Goal: Information Seeking & Learning: Learn about a topic

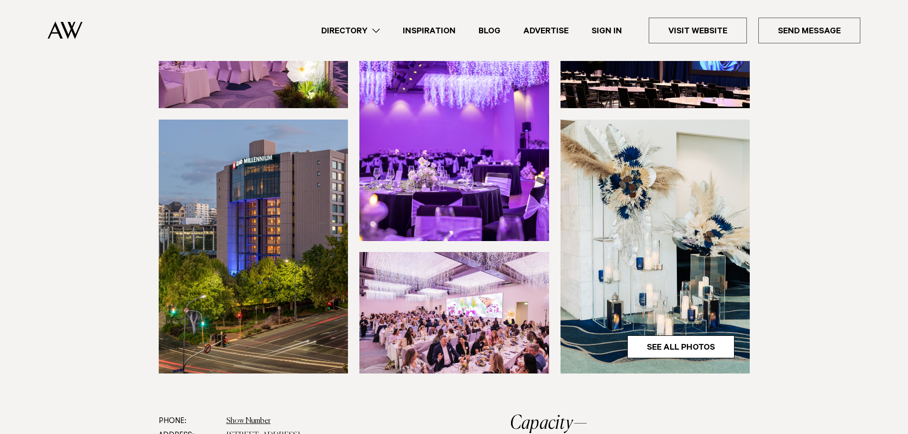
scroll to position [191, 0]
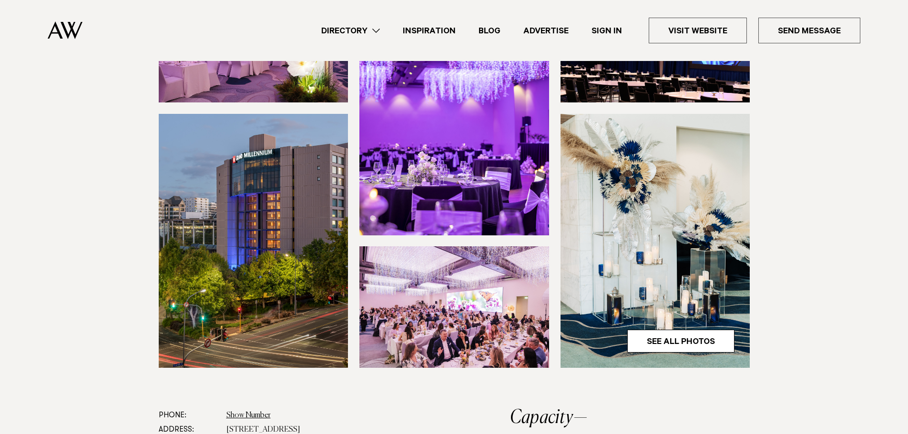
click at [477, 148] on img at bounding box center [454, 108] width 190 height 254
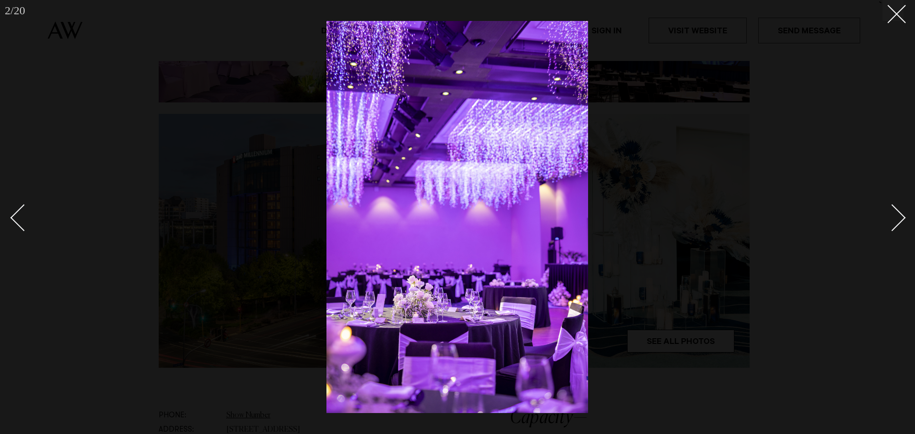
click at [895, 218] on div "Next slide" at bounding box center [892, 217] width 27 height 27
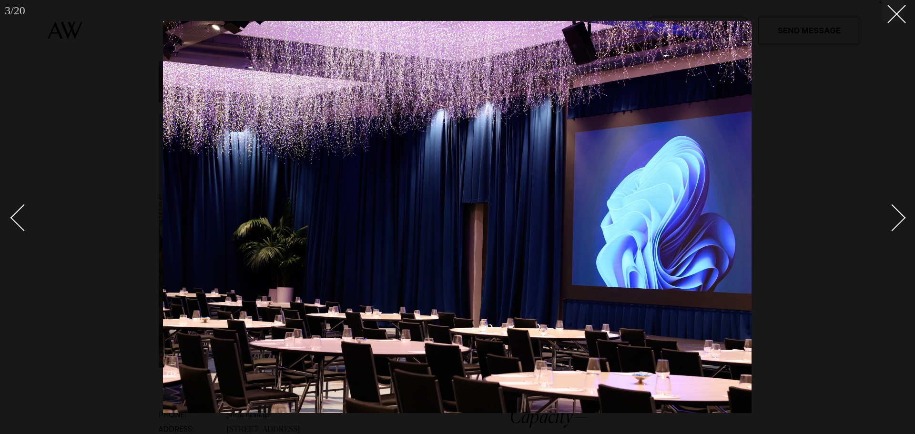
click at [895, 218] on div "Next slide" at bounding box center [892, 217] width 27 height 27
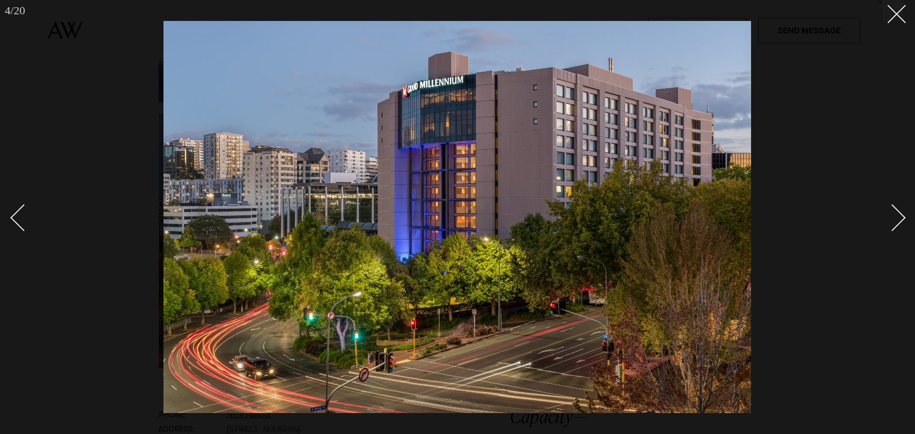
click at [903, 224] on link at bounding box center [886, 217] width 33 height 48
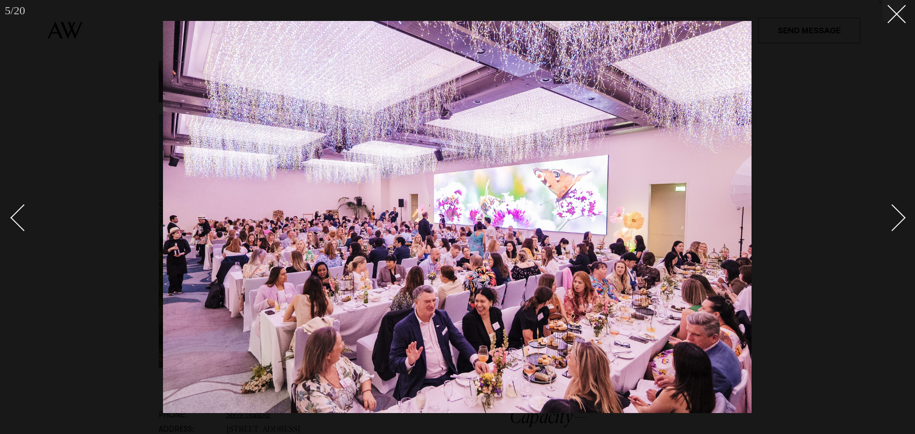
click at [903, 224] on link at bounding box center [886, 217] width 33 height 48
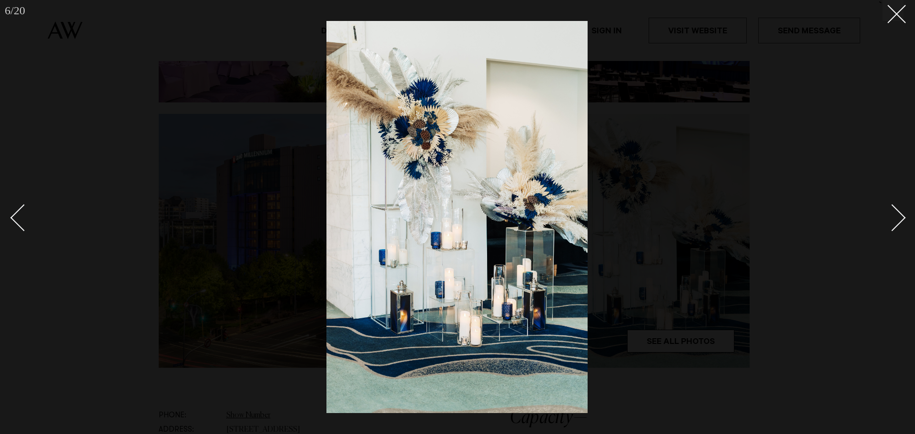
click at [903, 224] on link at bounding box center [886, 217] width 33 height 48
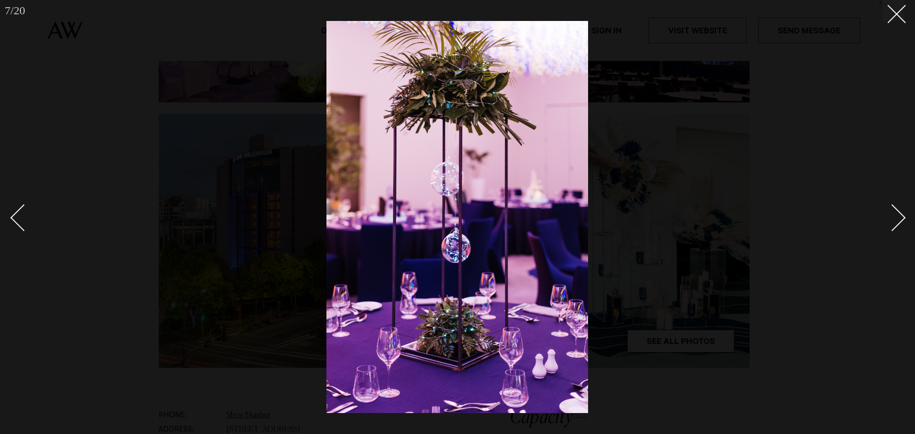
click at [896, 218] on div "Next slide" at bounding box center [892, 217] width 27 height 27
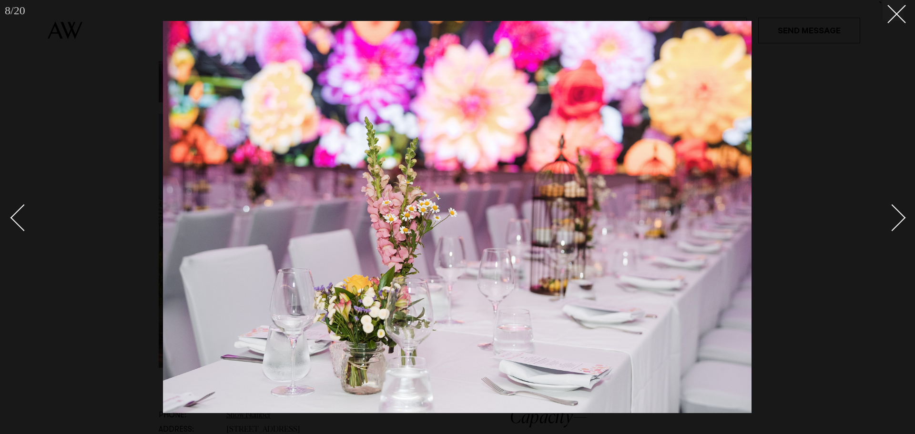
click at [907, 224] on div at bounding box center [457, 217] width 915 height 434
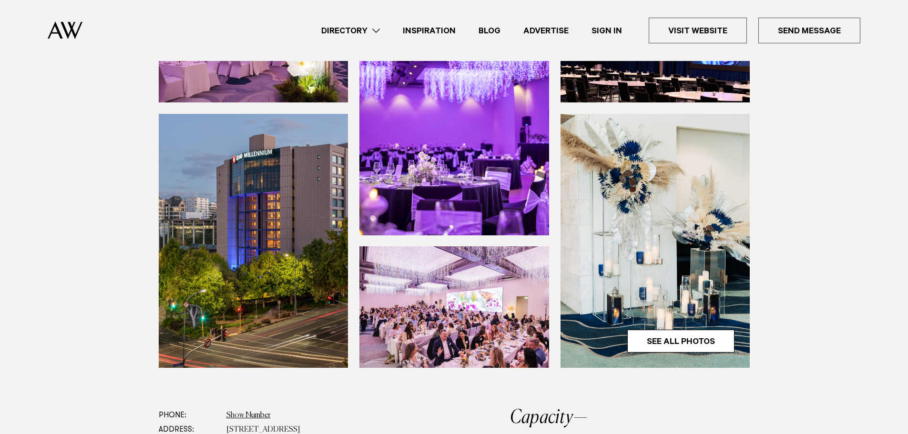
click at [686, 299] on img at bounding box center [655, 241] width 190 height 254
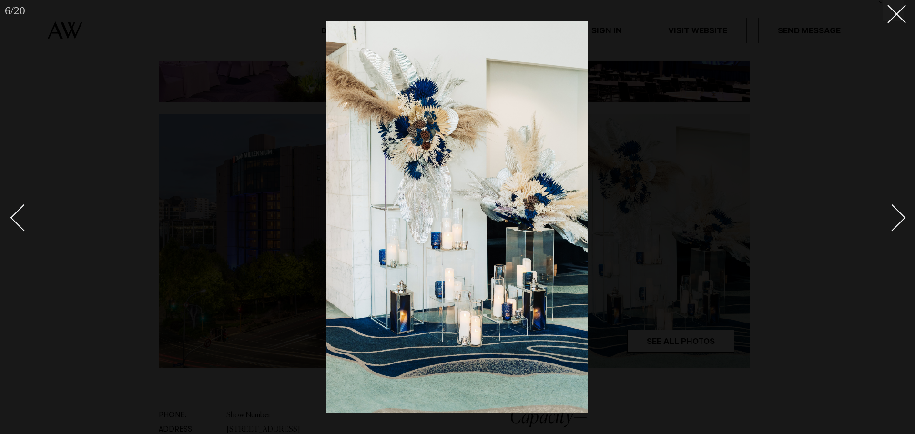
click at [894, 223] on div "Next slide" at bounding box center [892, 217] width 27 height 27
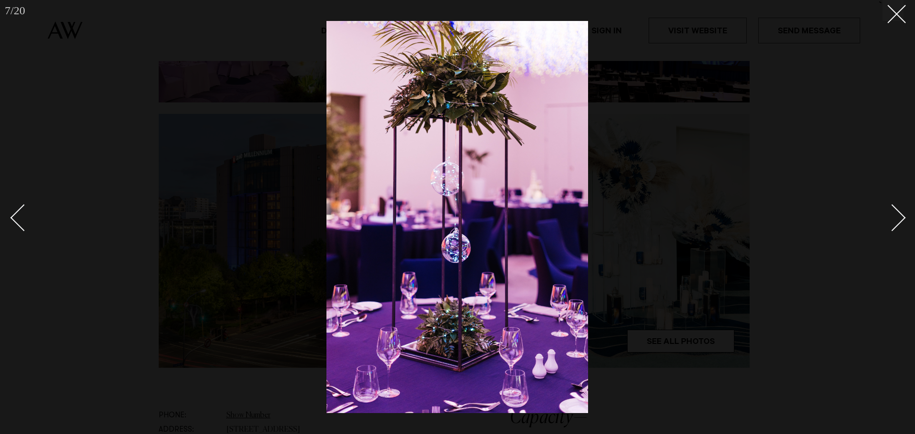
click at [894, 223] on div "Next slide" at bounding box center [892, 217] width 27 height 27
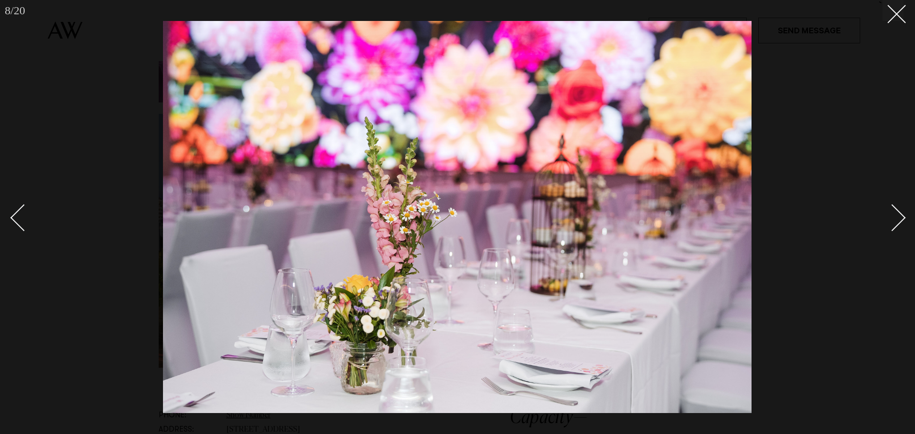
click at [894, 223] on div "Next slide" at bounding box center [892, 217] width 27 height 27
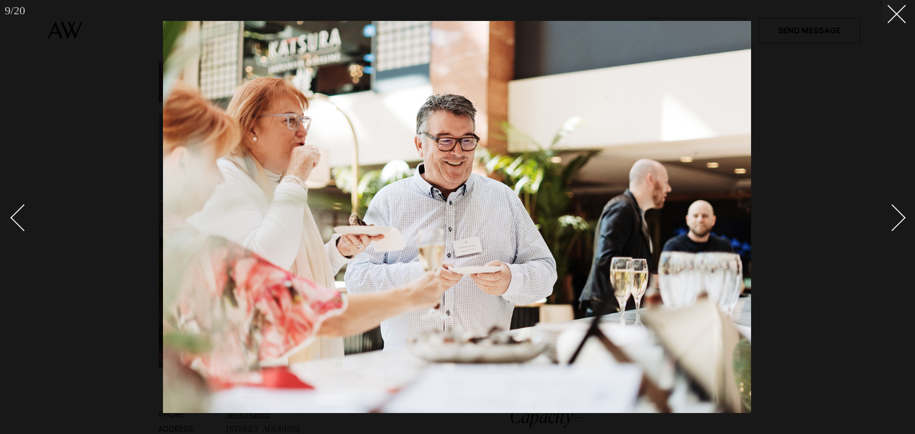
click at [894, 223] on div "Next slide" at bounding box center [892, 217] width 27 height 27
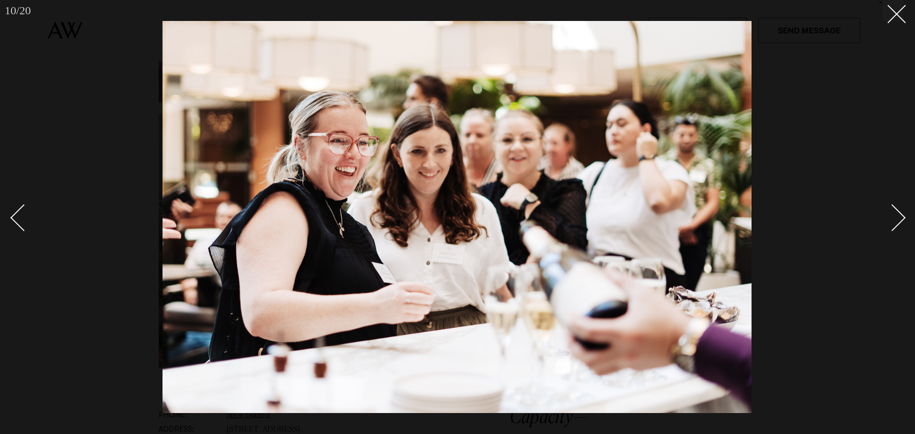
click at [894, 223] on div "Next slide" at bounding box center [892, 217] width 27 height 27
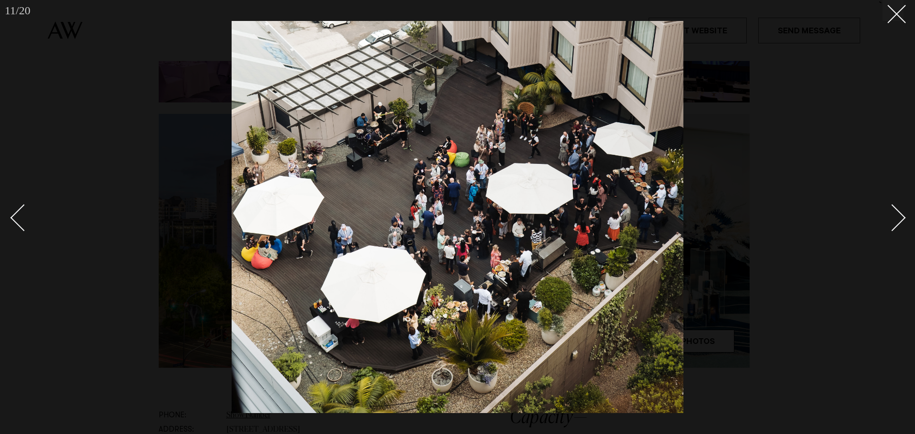
click at [894, 223] on div "Next slide" at bounding box center [892, 217] width 27 height 27
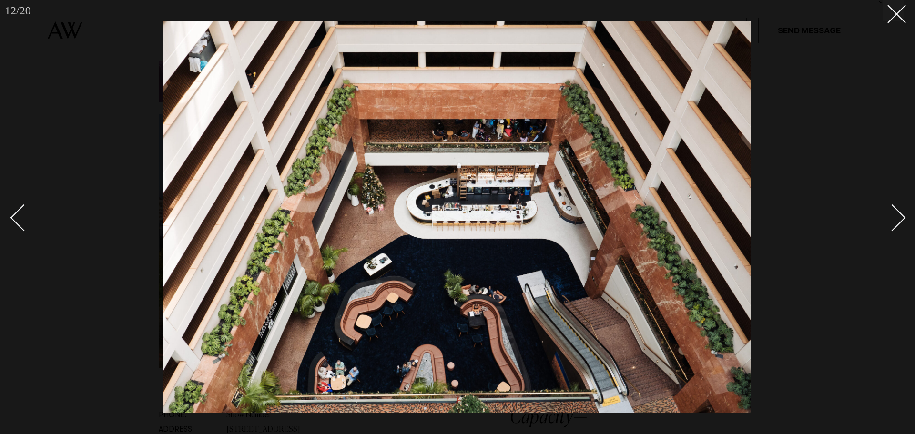
click at [894, 223] on div "Next slide" at bounding box center [892, 217] width 27 height 27
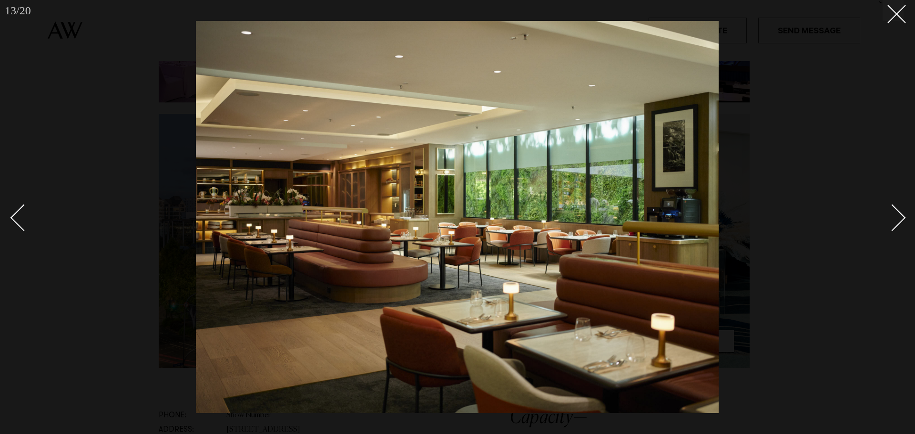
click at [893, 224] on div "Next slide" at bounding box center [892, 217] width 27 height 27
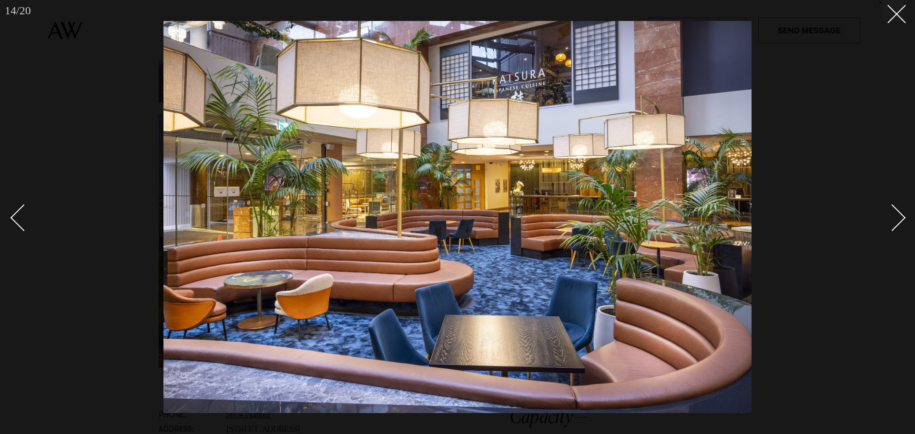
click at [893, 224] on div "Next slide" at bounding box center [892, 217] width 27 height 27
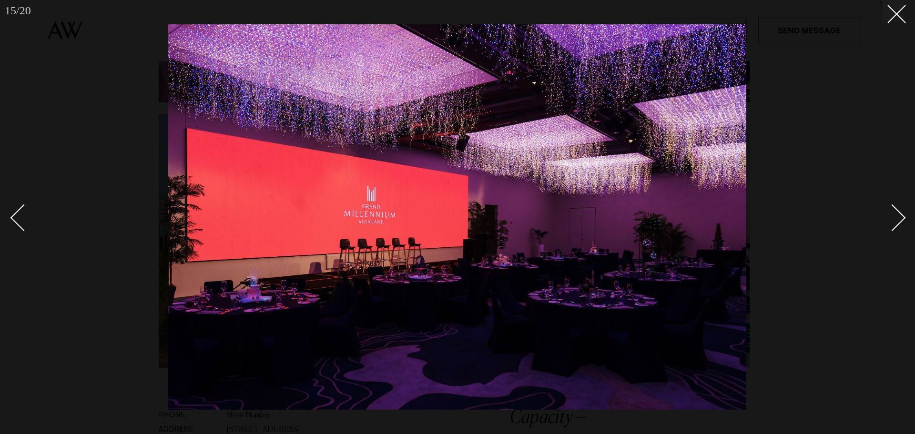
click at [893, 224] on div "Next slide" at bounding box center [892, 217] width 27 height 27
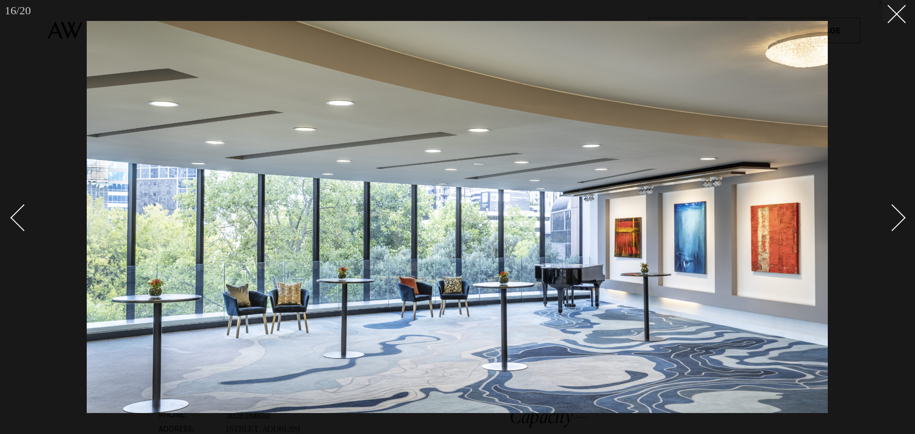
click at [891, 226] on div "Next slide" at bounding box center [892, 217] width 27 height 27
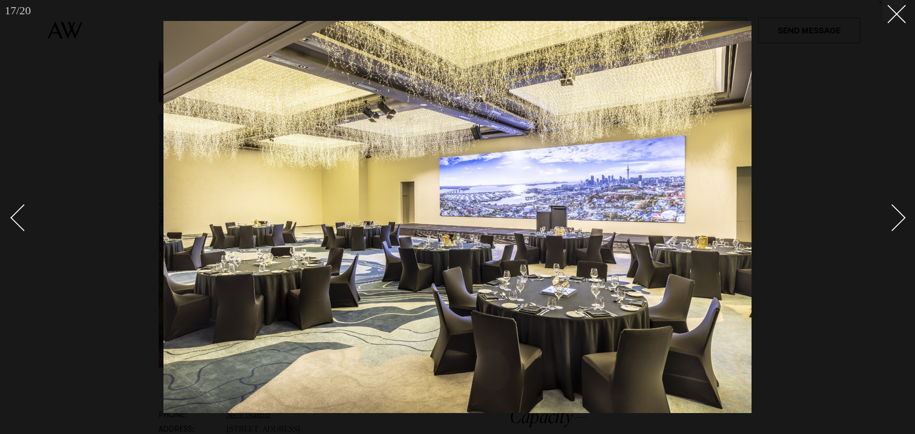
click at [891, 227] on div "Next slide" at bounding box center [892, 217] width 27 height 27
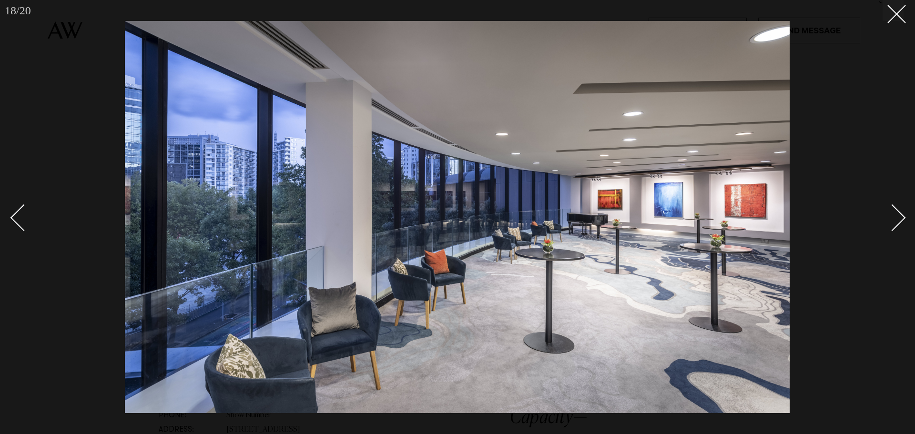
click at [891, 227] on div "Next slide" at bounding box center [892, 217] width 27 height 27
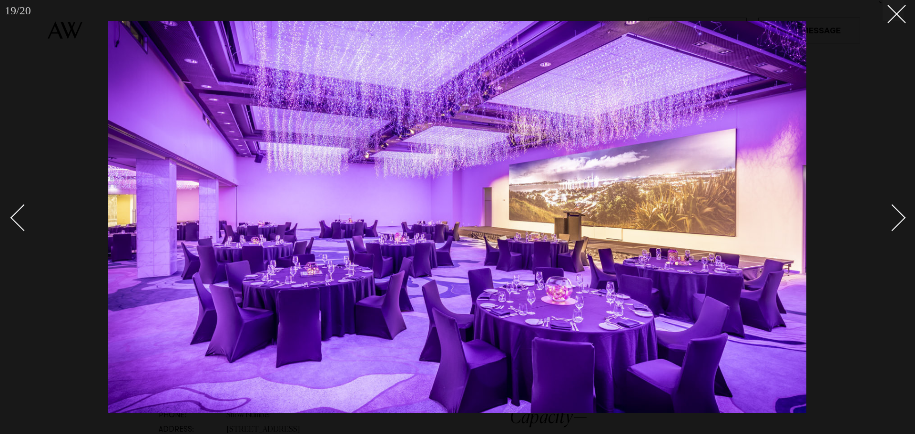
click at [891, 227] on div "Next slide" at bounding box center [892, 217] width 27 height 27
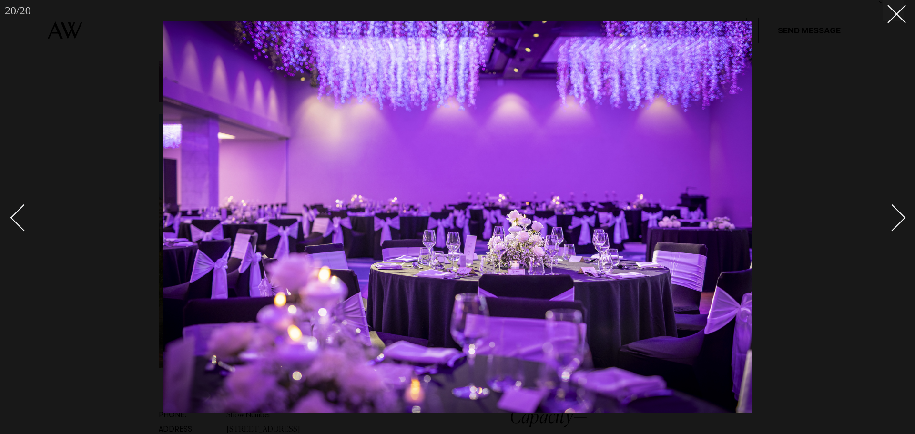
click at [897, 226] on div "Next slide" at bounding box center [892, 217] width 27 height 27
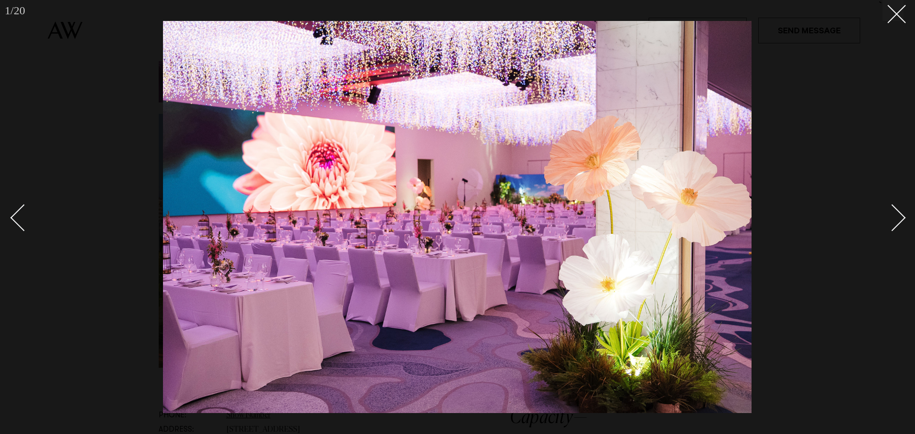
click at [901, 224] on link at bounding box center [886, 217] width 33 height 48
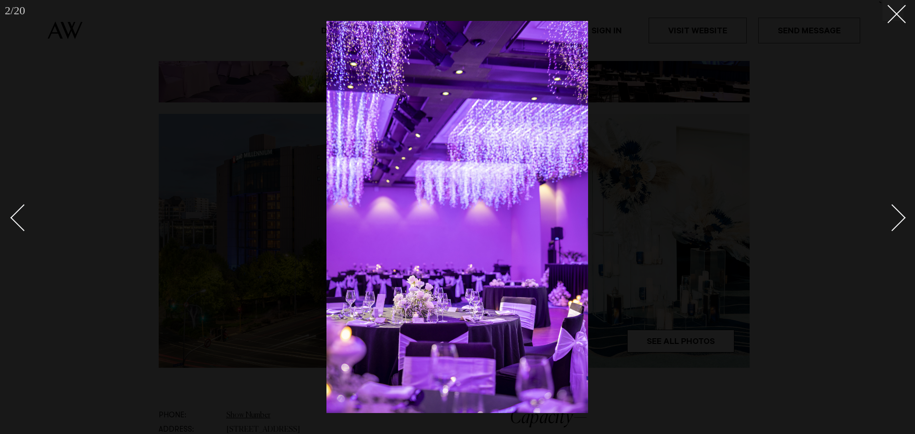
click at [898, 225] on div "Next slide" at bounding box center [892, 217] width 27 height 27
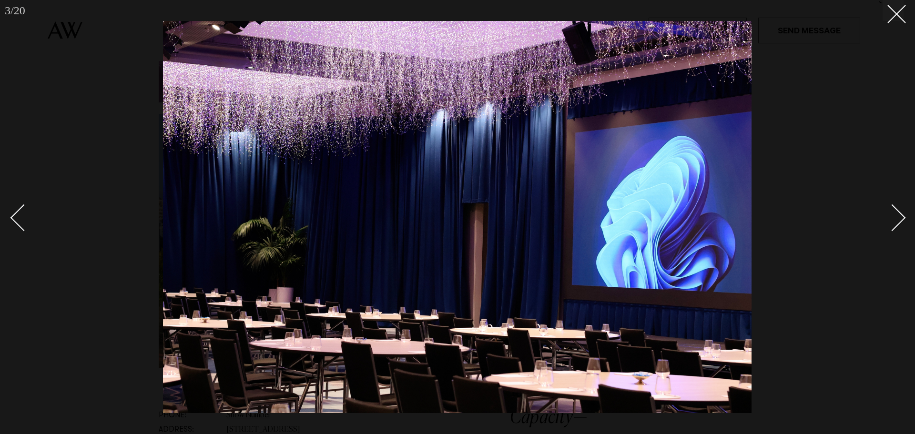
click at [898, 225] on div "Next slide" at bounding box center [892, 217] width 27 height 27
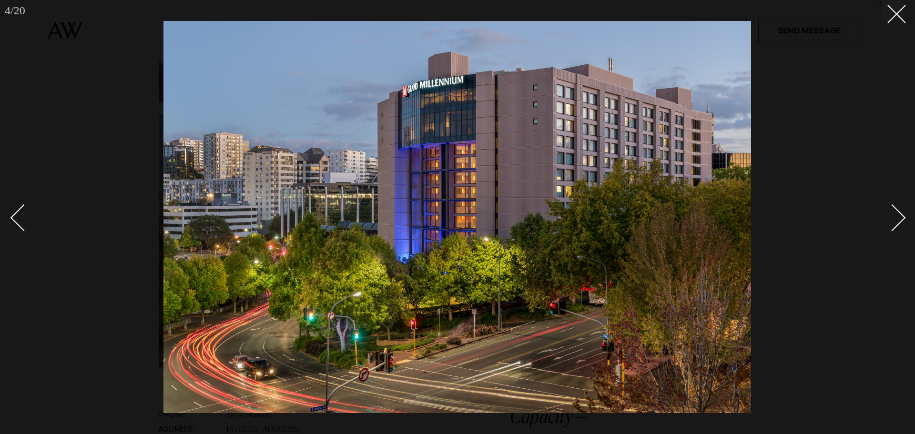
click at [898, 225] on div "Next slide" at bounding box center [892, 217] width 27 height 27
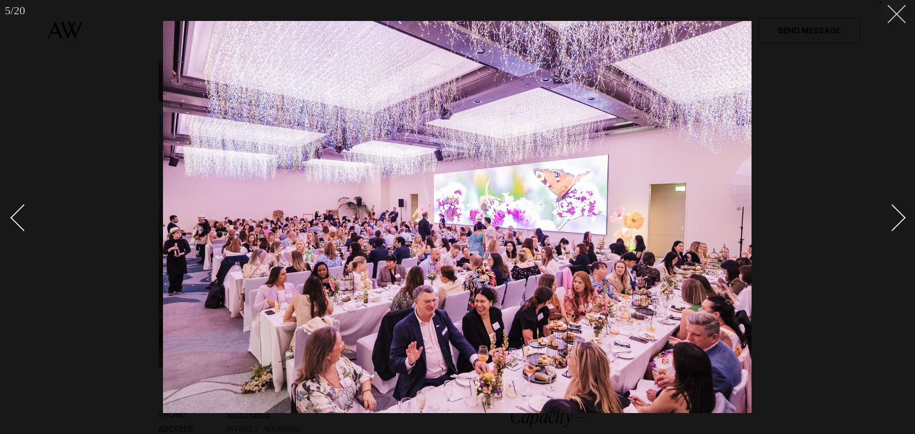
click at [894, 14] on icon at bounding box center [892, 10] width 11 height 11
